Goal: Transaction & Acquisition: Purchase product/service

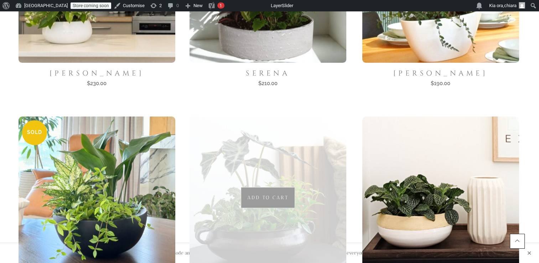
scroll to position [291, 0]
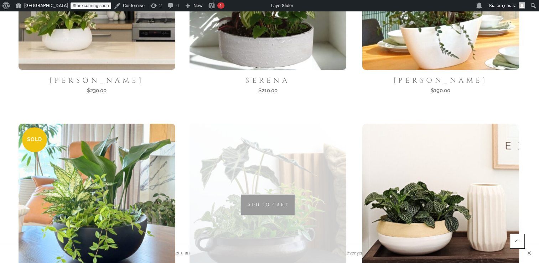
click at [323, 227] on img at bounding box center [267, 201] width 161 height 161
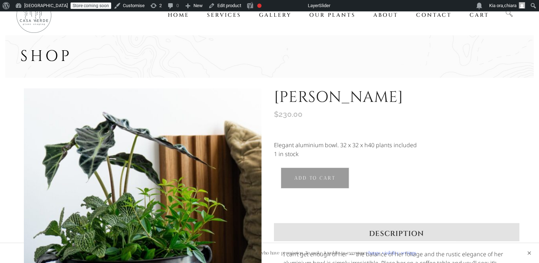
scroll to position [1, 0]
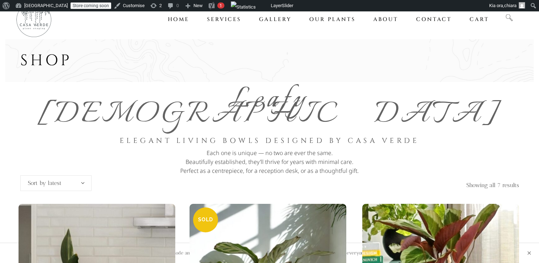
scroll to position [291, 0]
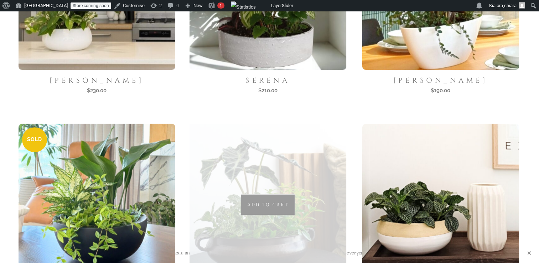
click at [307, 209] on img at bounding box center [267, 201] width 161 height 161
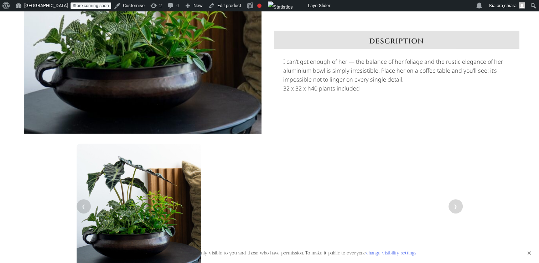
scroll to position [196, 0]
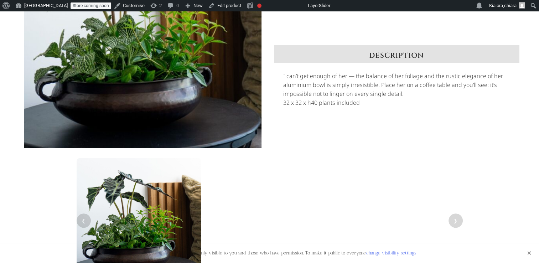
scroll to position [181, 0]
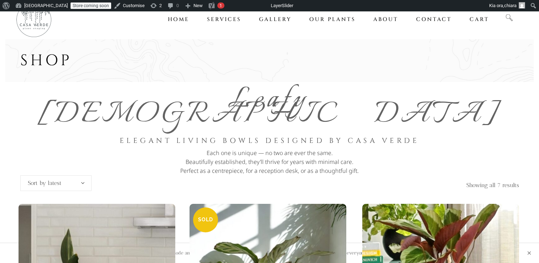
scroll to position [291, 0]
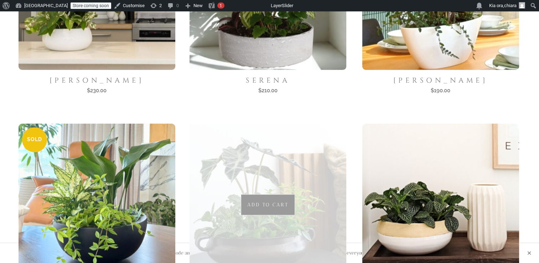
click at [292, 212] on img at bounding box center [267, 201] width 161 height 161
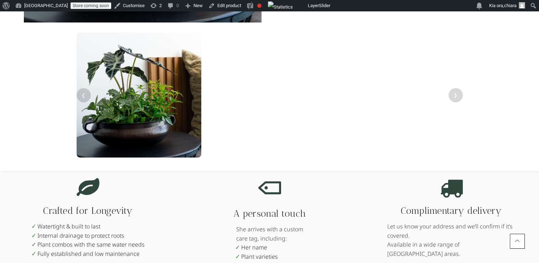
scroll to position [308, 0]
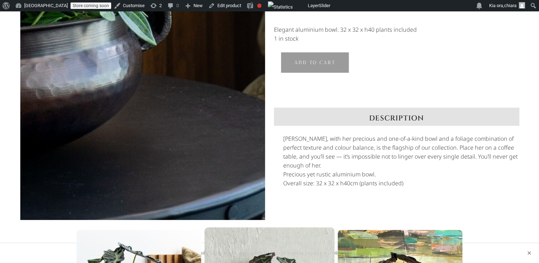
scroll to position [118, 0]
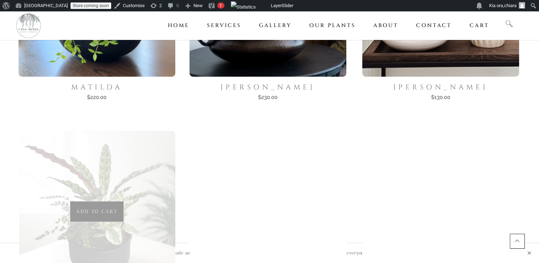
scroll to position [500, 0]
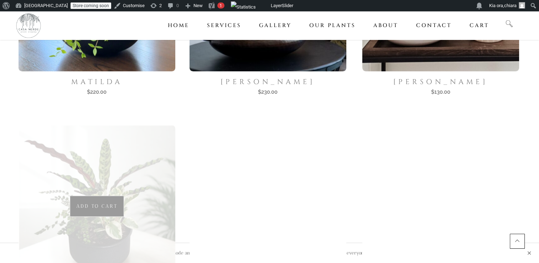
click at [143, 203] on span "Add to cart" at bounding box center [124, 209] width 54 height 13
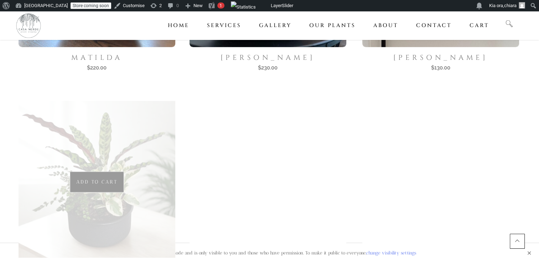
scroll to position [523, 0]
click at [140, 200] on img at bounding box center [96, 179] width 161 height 161
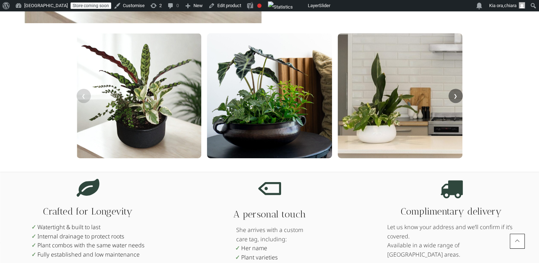
scroll to position [338, 0]
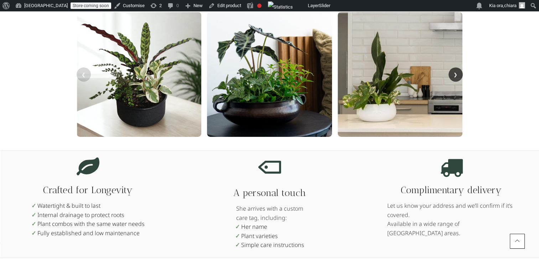
click at [454, 74] on button "❯" at bounding box center [455, 74] width 14 height 14
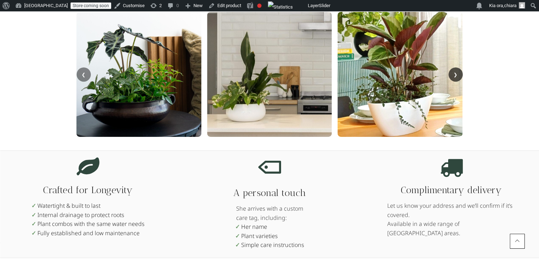
click at [454, 74] on button "❯" at bounding box center [455, 74] width 14 height 14
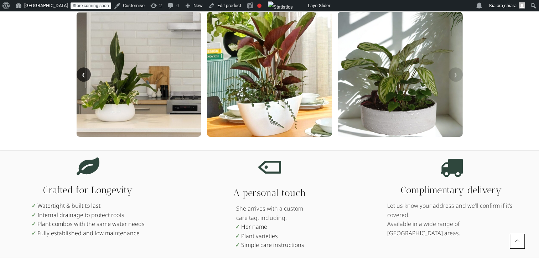
click at [87, 75] on button "❮" at bounding box center [84, 74] width 14 height 14
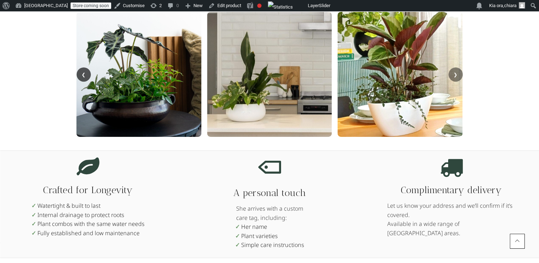
click at [87, 75] on button "❮" at bounding box center [84, 74] width 14 height 14
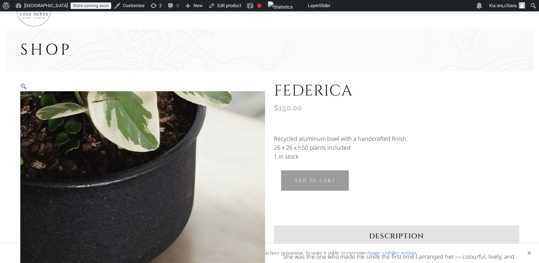
scroll to position [0, 0]
